Goal: Task Accomplishment & Management: Use online tool/utility

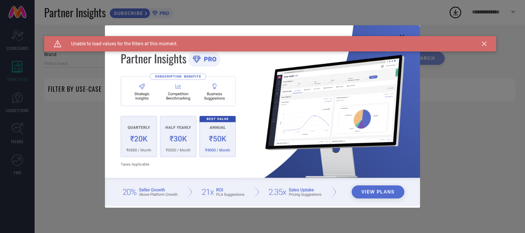
type input "1 STOP FASHION"
type input "All"
click at [486, 44] on icon at bounding box center [484, 44] width 5 height 5
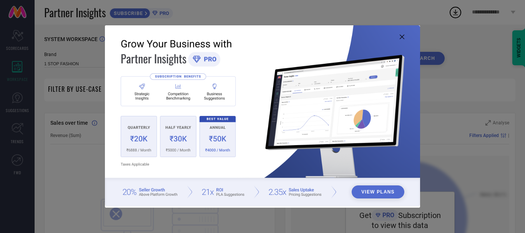
click at [403, 38] on icon at bounding box center [402, 37] width 5 height 5
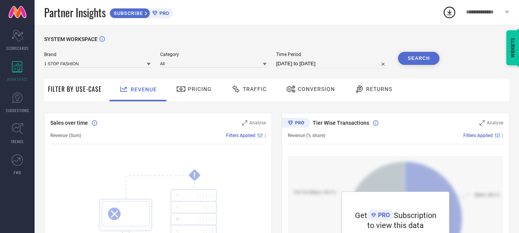
scroll to position [256, 0]
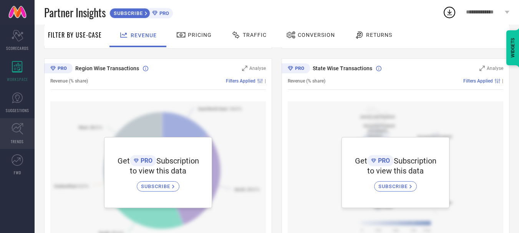
click at [20, 132] on icon at bounding box center [18, 129] width 12 height 12
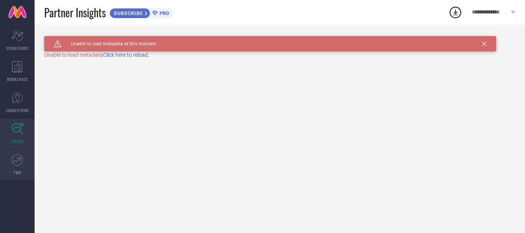
click at [17, 158] on icon at bounding box center [18, 159] width 3 height 3
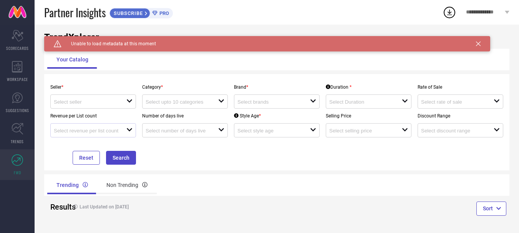
scroll to position [13, 0]
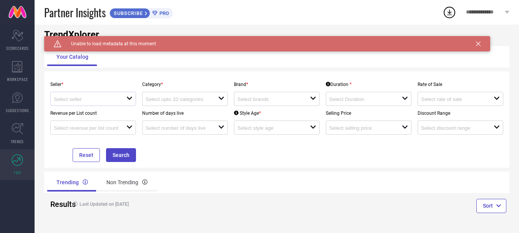
click at [110, 93] on div "open" at bounding box center [93, 99] width 86 height 14
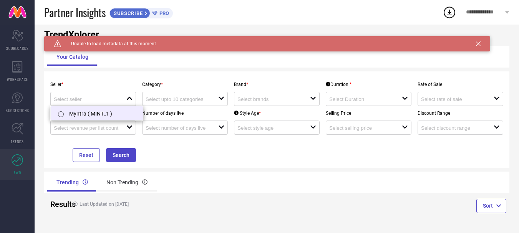
click at [102, 116] on li "Myntra ( MINT_1 )" at bounding box center [97, 113] width 92 height 14
type input "Myntra ( MINT_1 )"
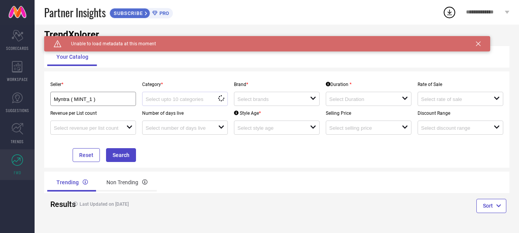
click at [170, 92] on div "loading options" at bounding box center [185, 99] width 86 height 14
click at [257, 100] on input at bounding box center [270, 99] width 65 height 6
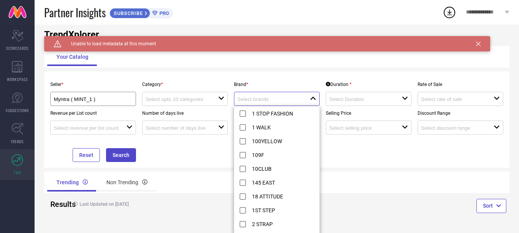
click at [257, 100] on input at bounding box center [270, 99] width 65 height 6
click at [344, 104] on div "open" at bounding box center [369, 99] width 86 height 14
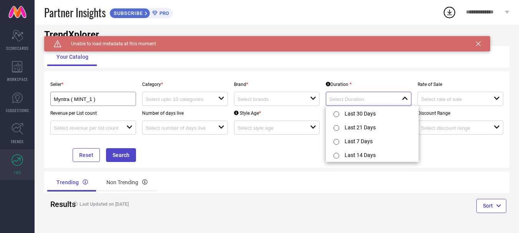
click at [346, 101] on input at bounding box center [361, 99] width 65 height 6
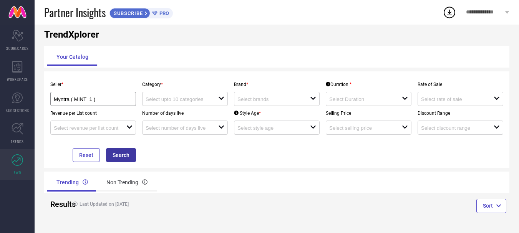
click at [127, 150] on button "Search" at bounding box center [121, 155] width 30 height 14
click at [132, 150] on button "Search" at bounding box center [121, 155] width 30 height 14
